Goal: Task Accomplishment & Management: Manage account settings

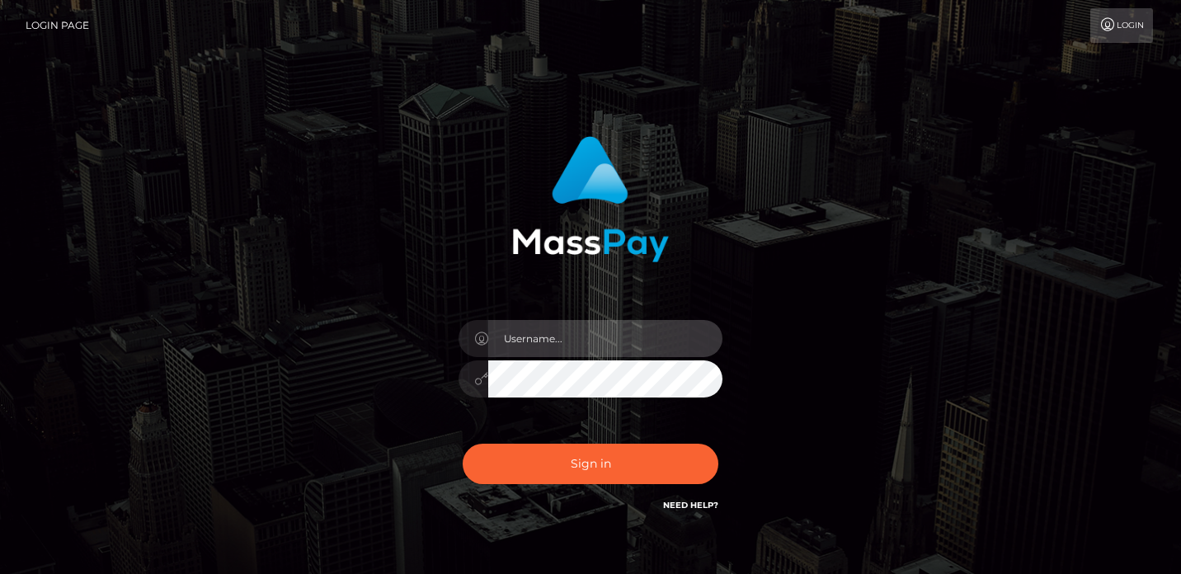
click at [561, 330] on input "text" at bounding box center [605, 338] width 234 height 37
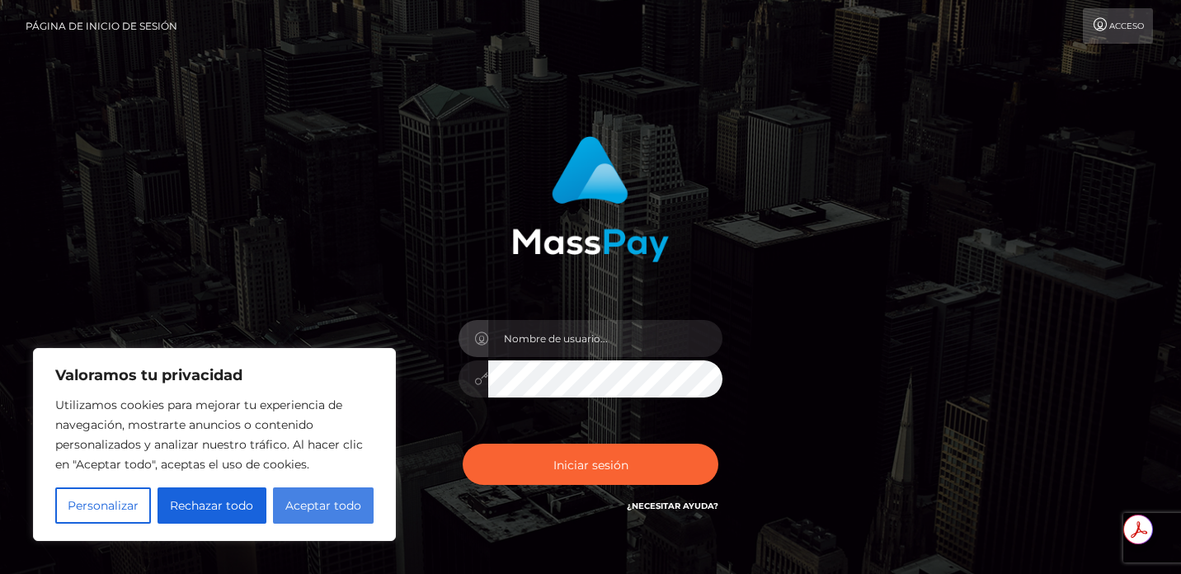
click at [310, 503] on font "Aceptar todo" at bounding box center [323, 505] width 76 height 15
checkbox input "true"
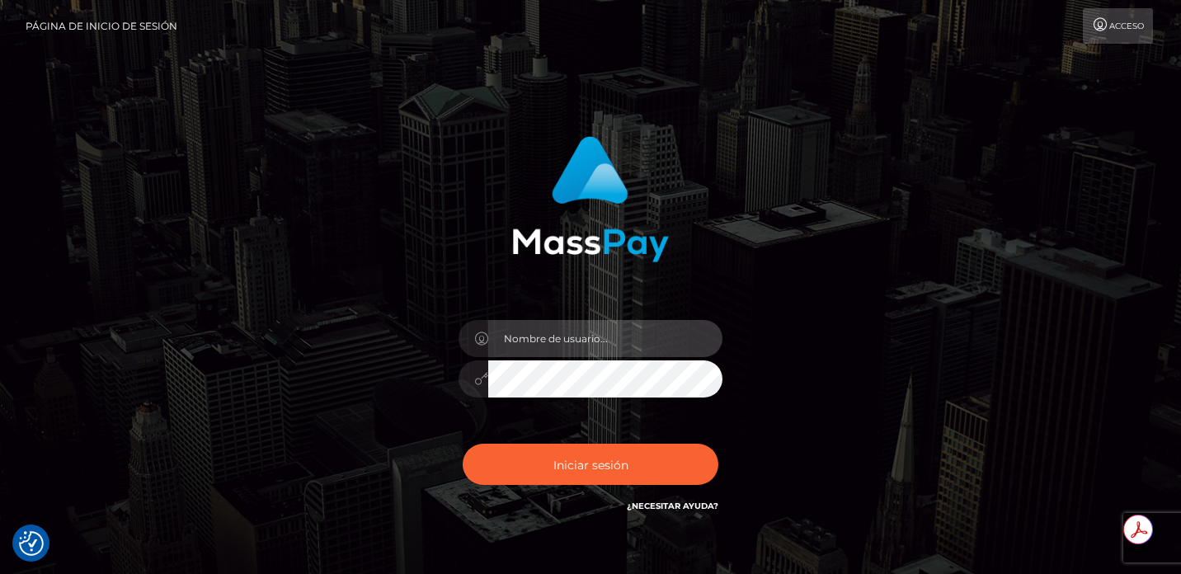
click at [575, 352] on input "text" at bounding box center [605, 338] width 234 height 37
type input "cfo@ingeeniar.com"
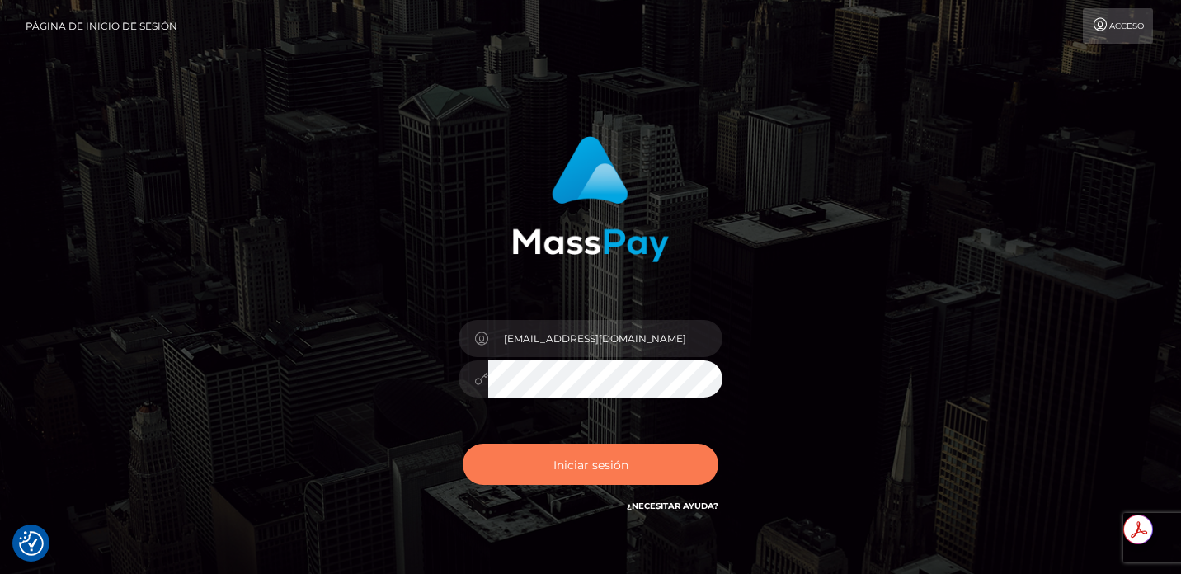
click at [600, 461] on font "Iniciar sesión" at bounding box center [590, 464] width 75 height 15
